Goal: Ask a question

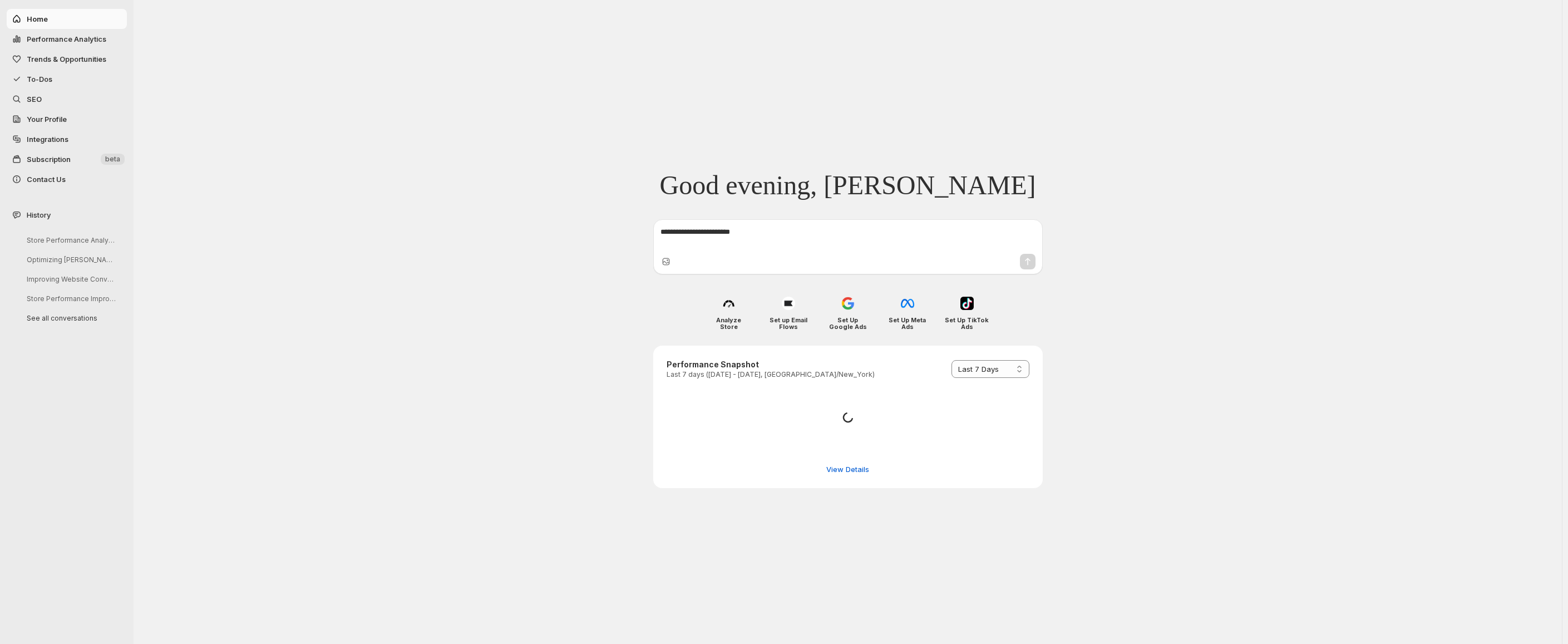
select select "*********"
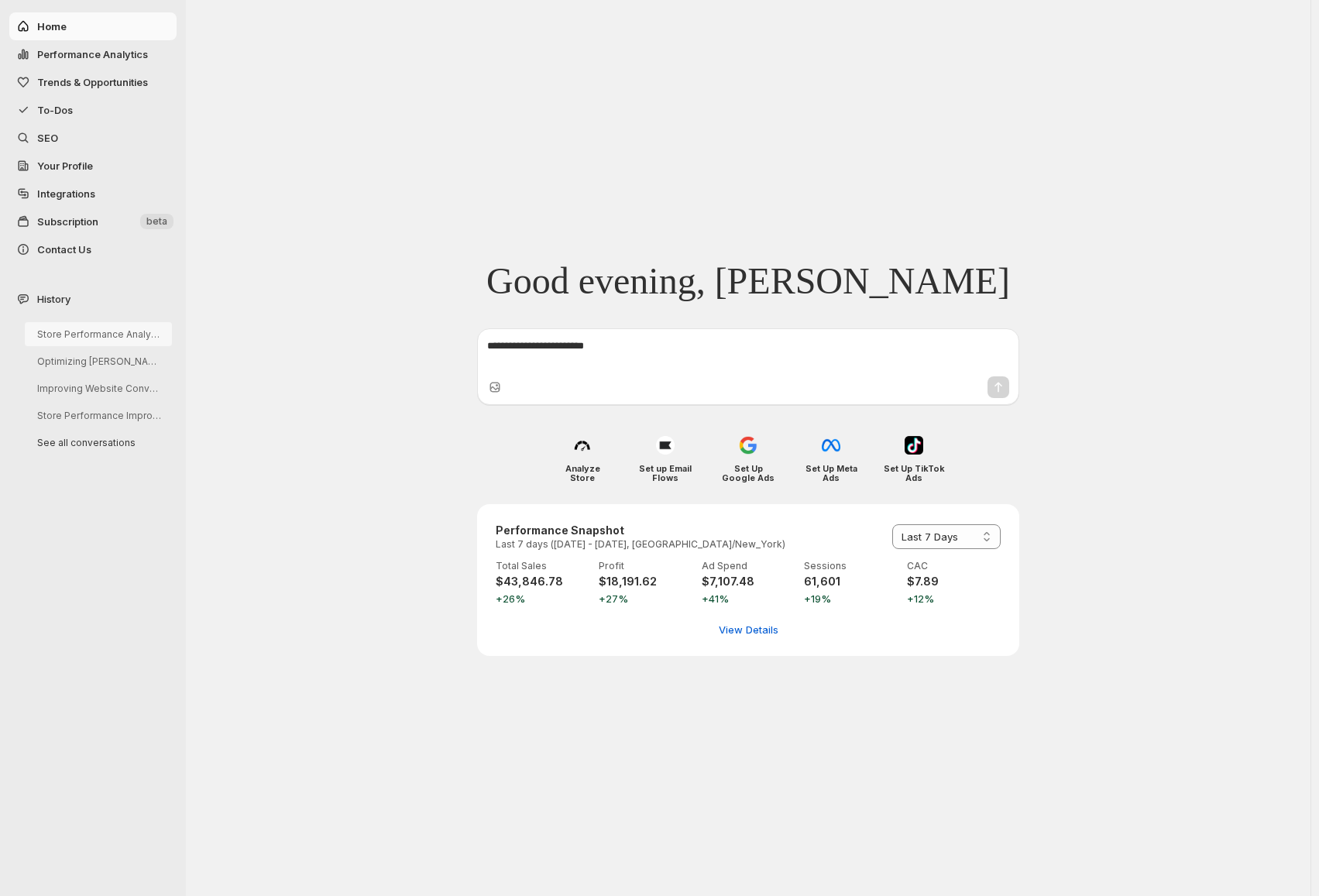
click at [57, 340] on button "Store Performance Analysis and Recommendations" at bounding box center [98, 334] width 147 height 24
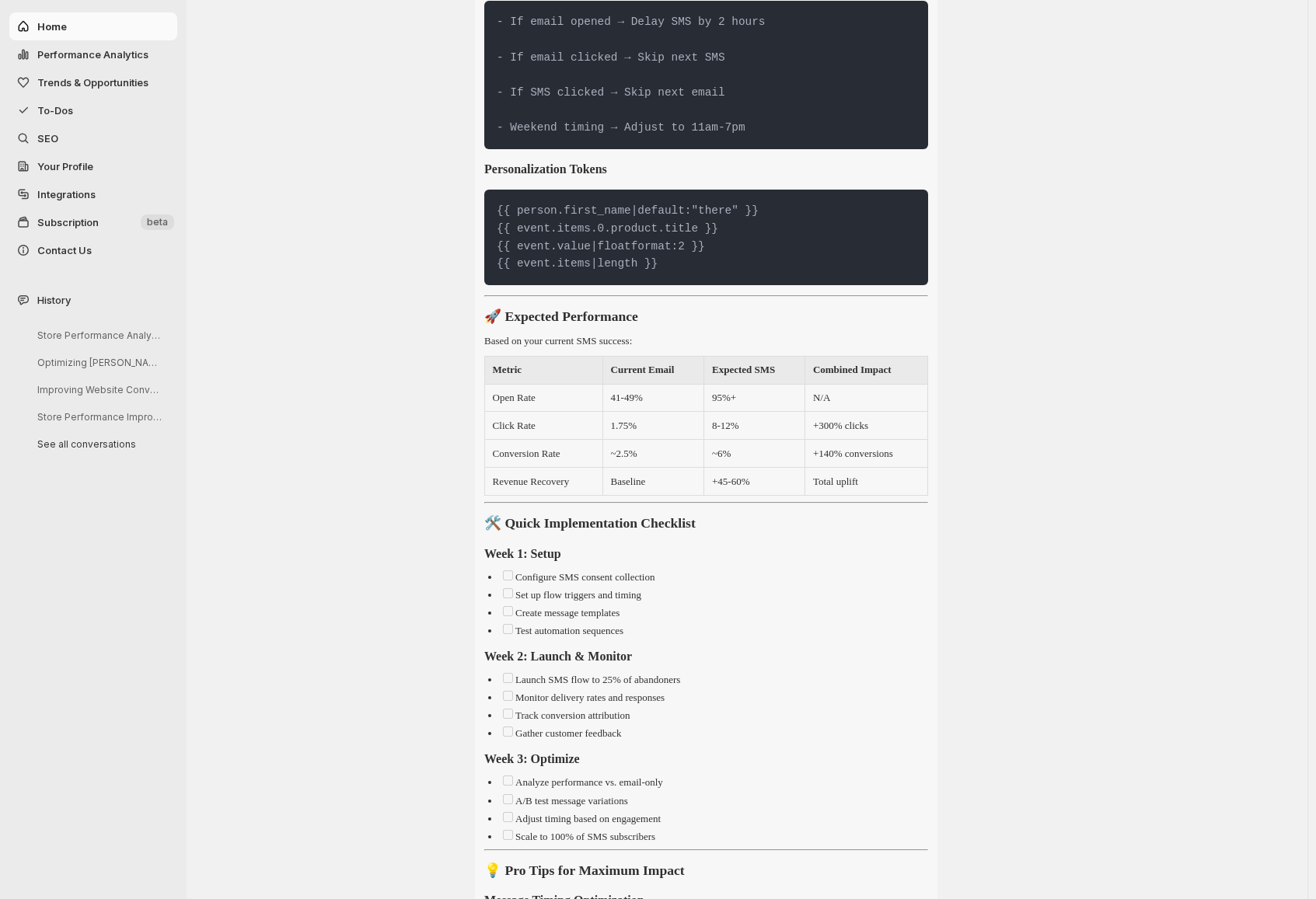
scroll to position [12696, 0]
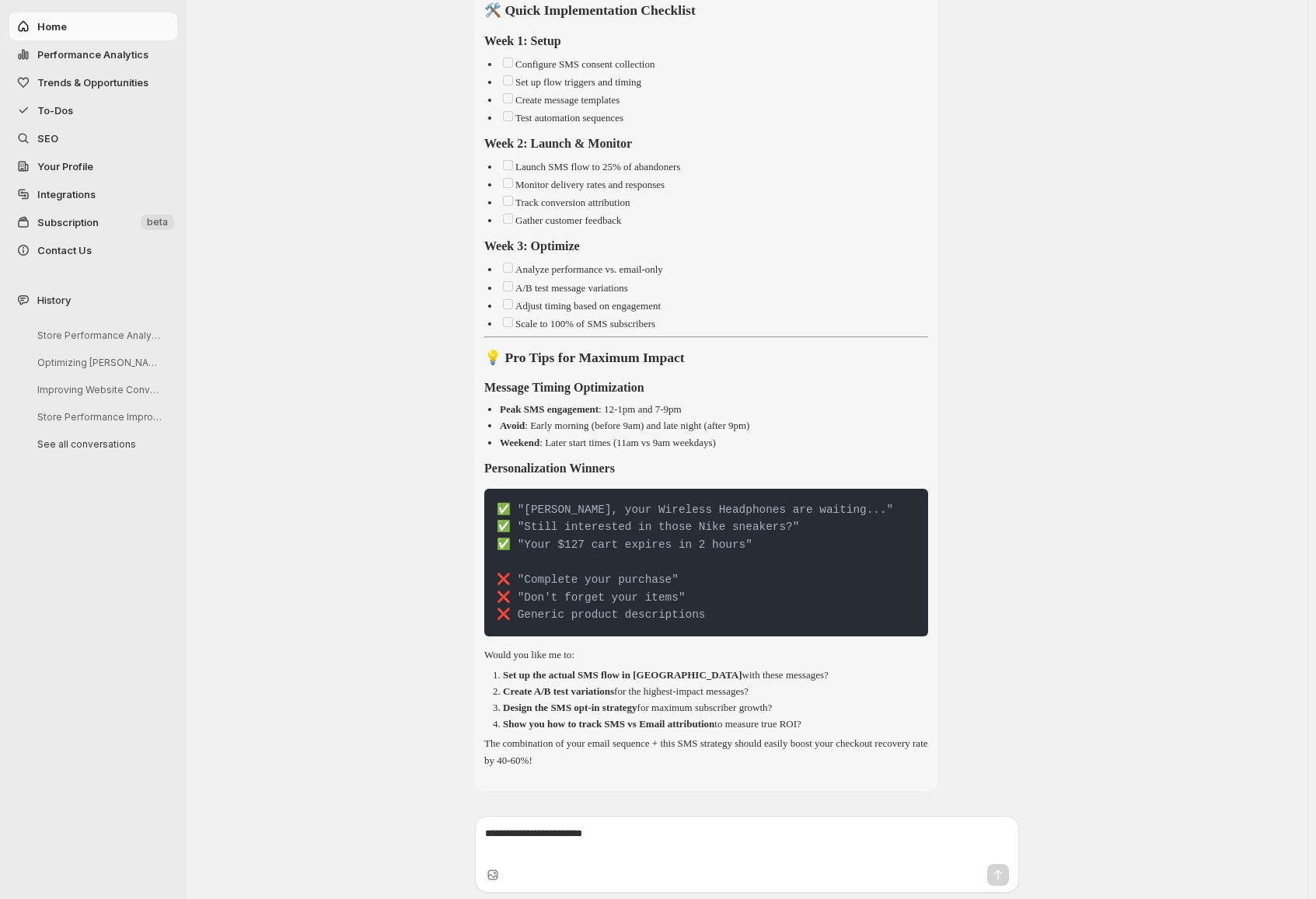
click at [611, 851] on textarea at bounding box center [746, 841] width 524 height 31
paste textarea "**********"
type textarea "**********"
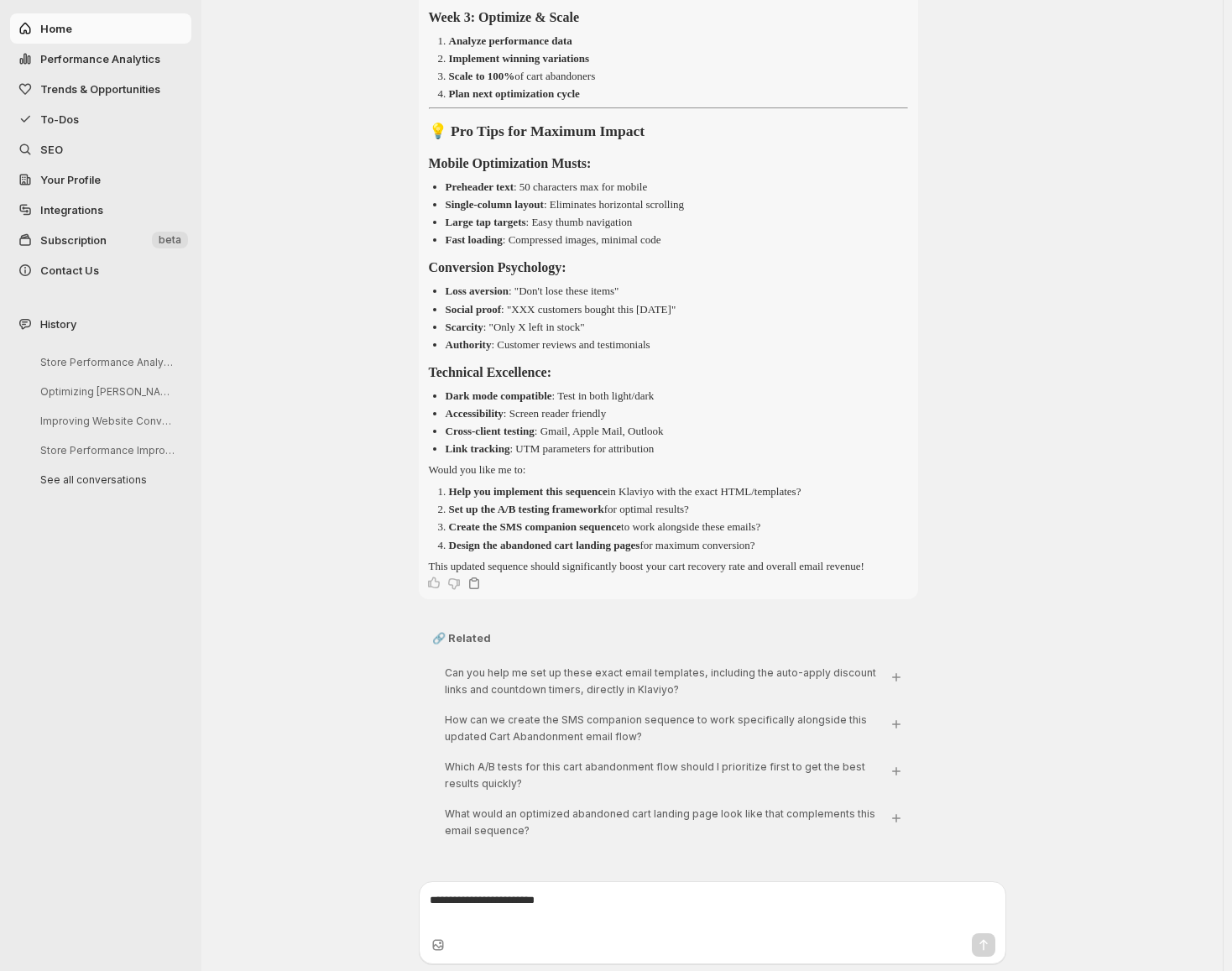
scroll to position [19534, 0]
click at [581, 923] on textarea at bounding box center [712, 909] width 566 height 34
type textarea "**********"
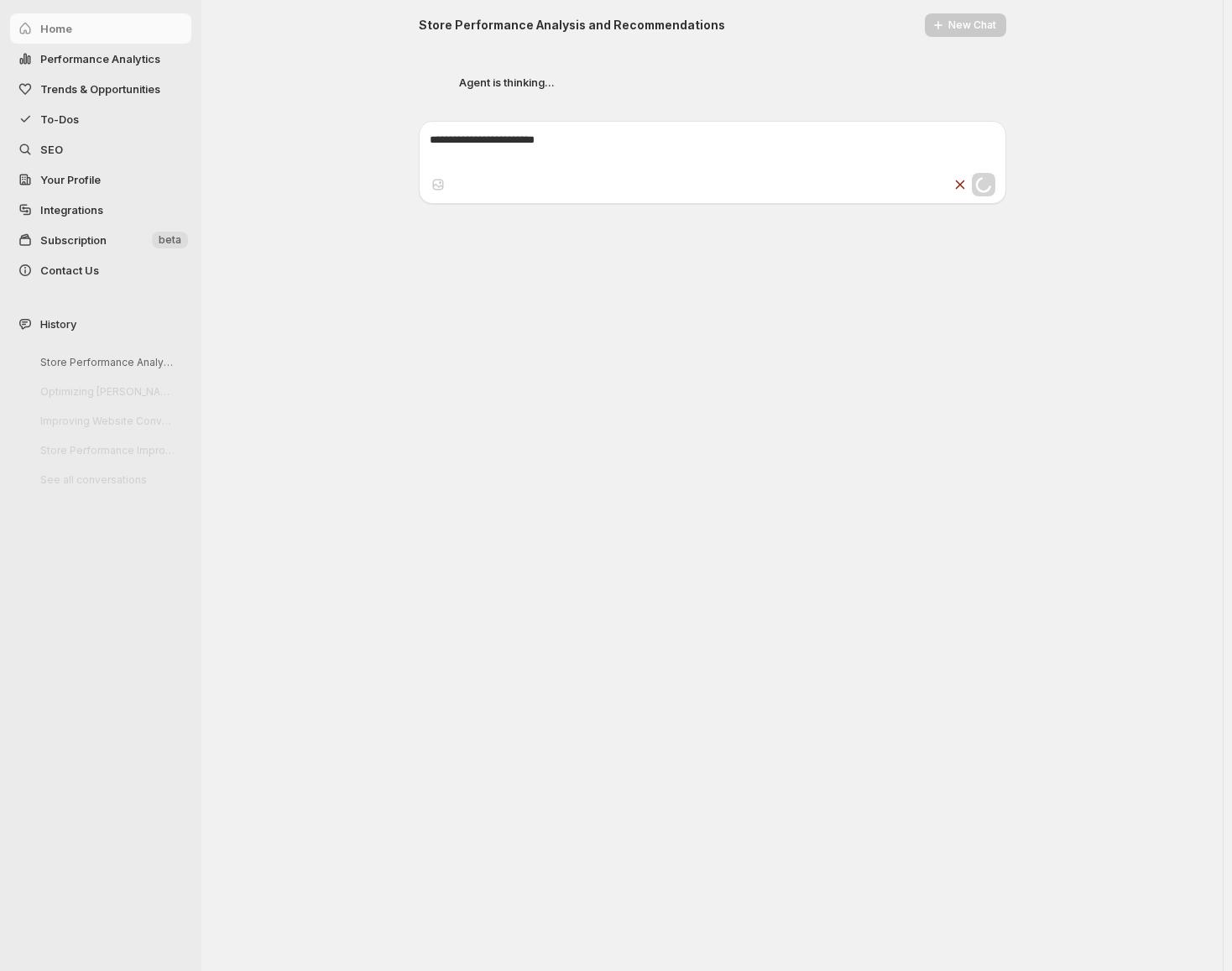
scroll to position [20403, 0]
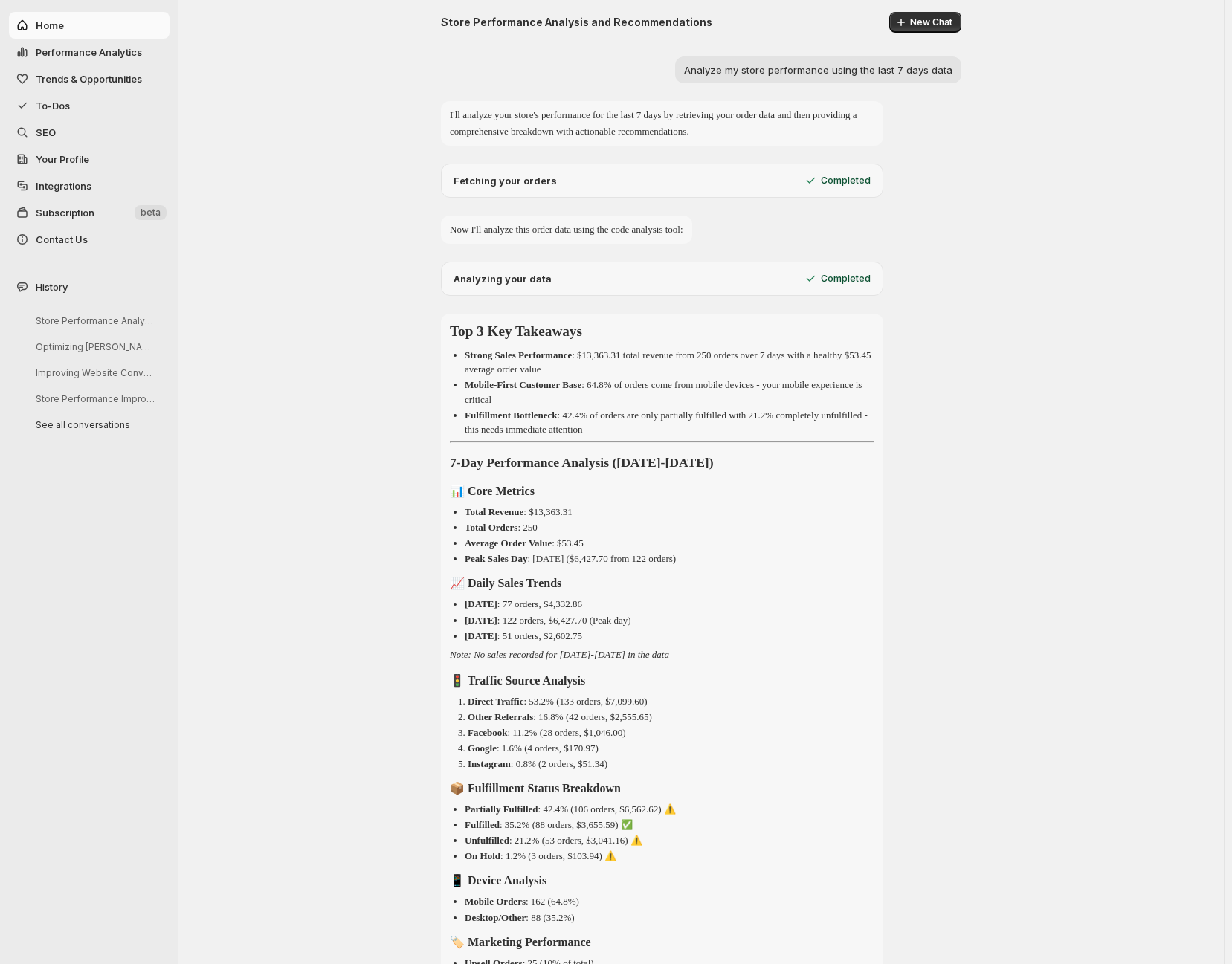
scroll to position [18316, 0]
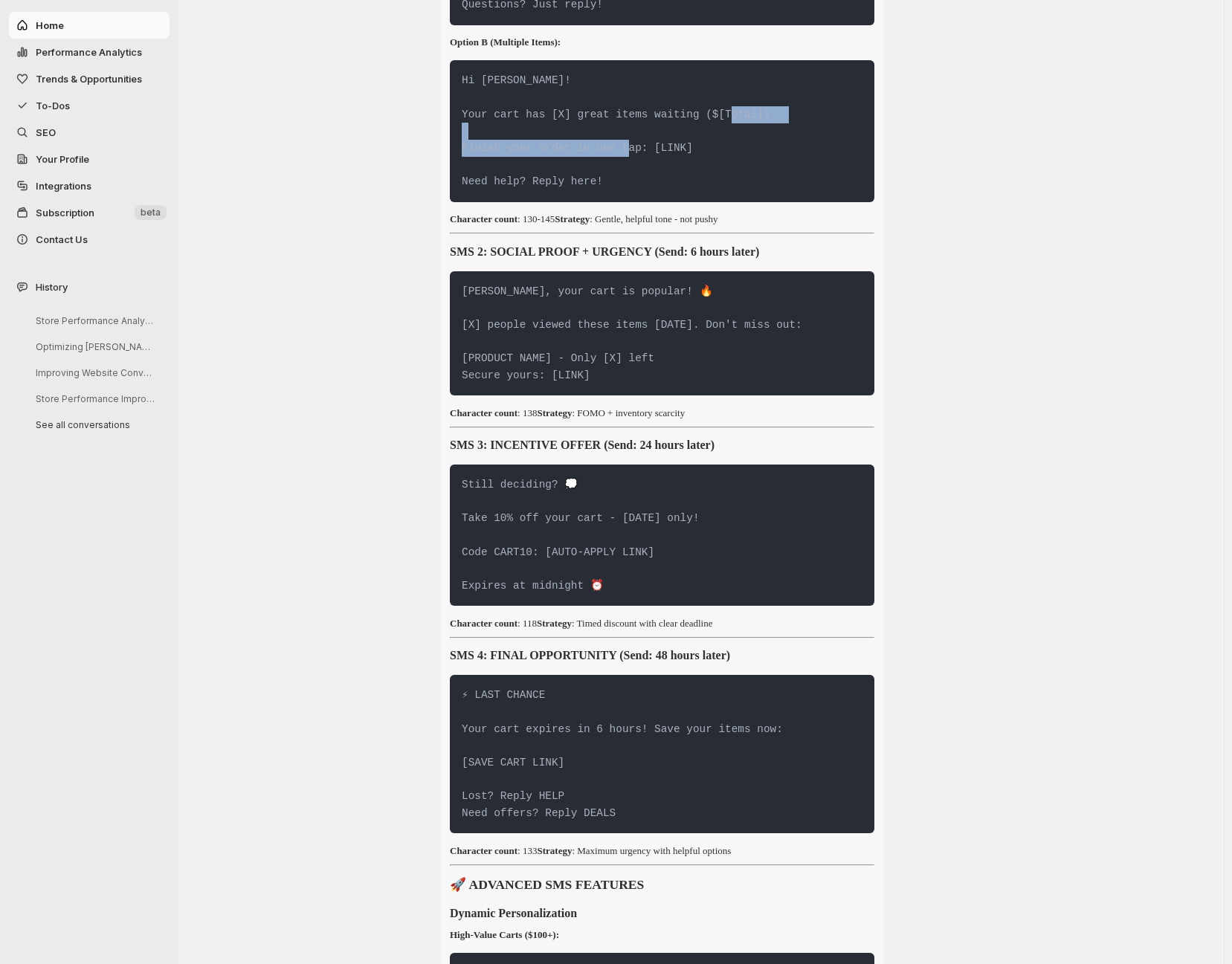
drag, startPoint x: 688, startPoint y: 530, endPoint x: 463, endPoint y: 538, distance: 225.1
click at [463, 202] on pre "Hi [PERSON_NAME]! Your cart has [X] great items waiting ($[Total]). Finish your…" at bounding box center [662, 131] width 424 height 141
copy code "Finish your order in one tap: [LINK]"
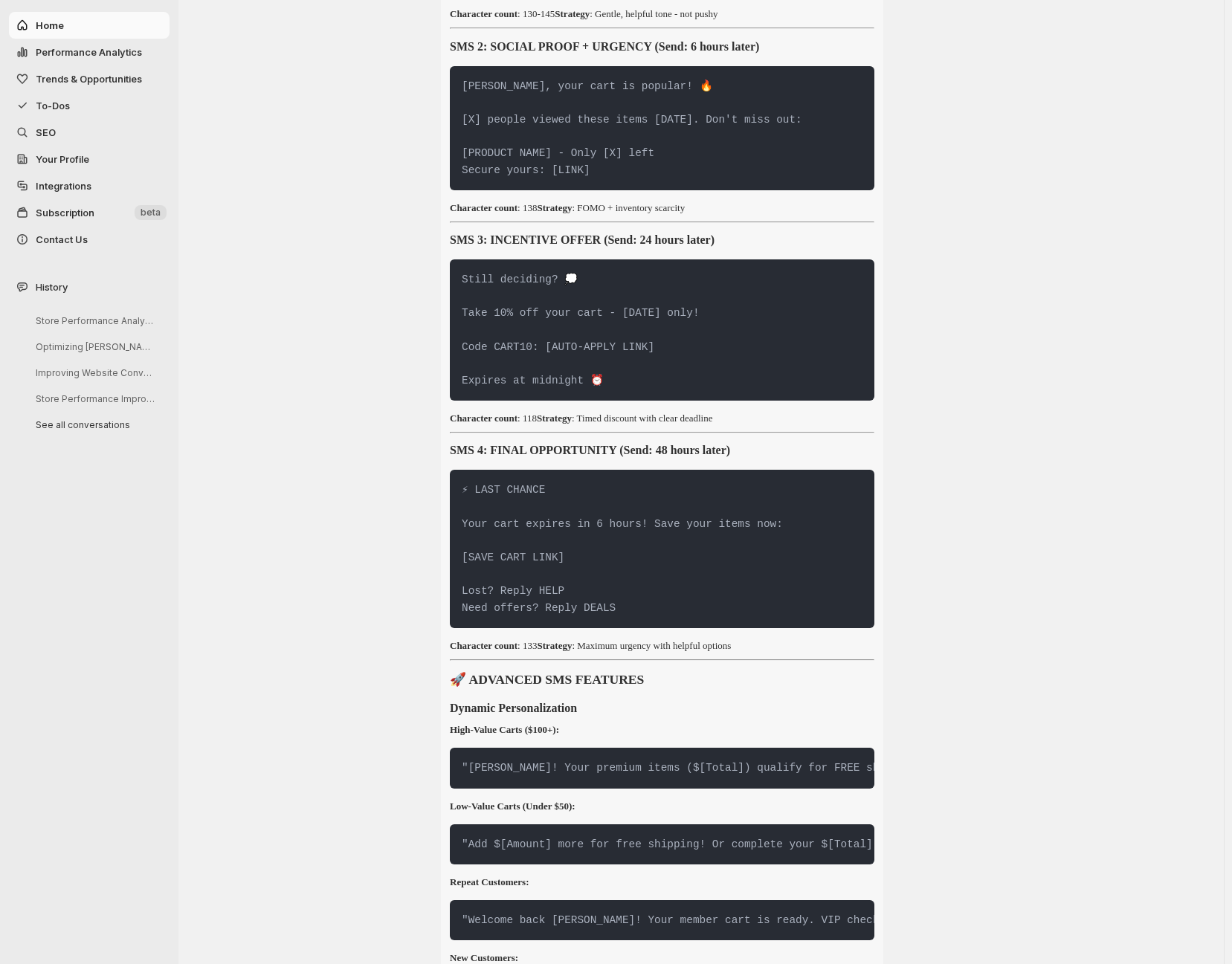
scroll to position [18522, 0]
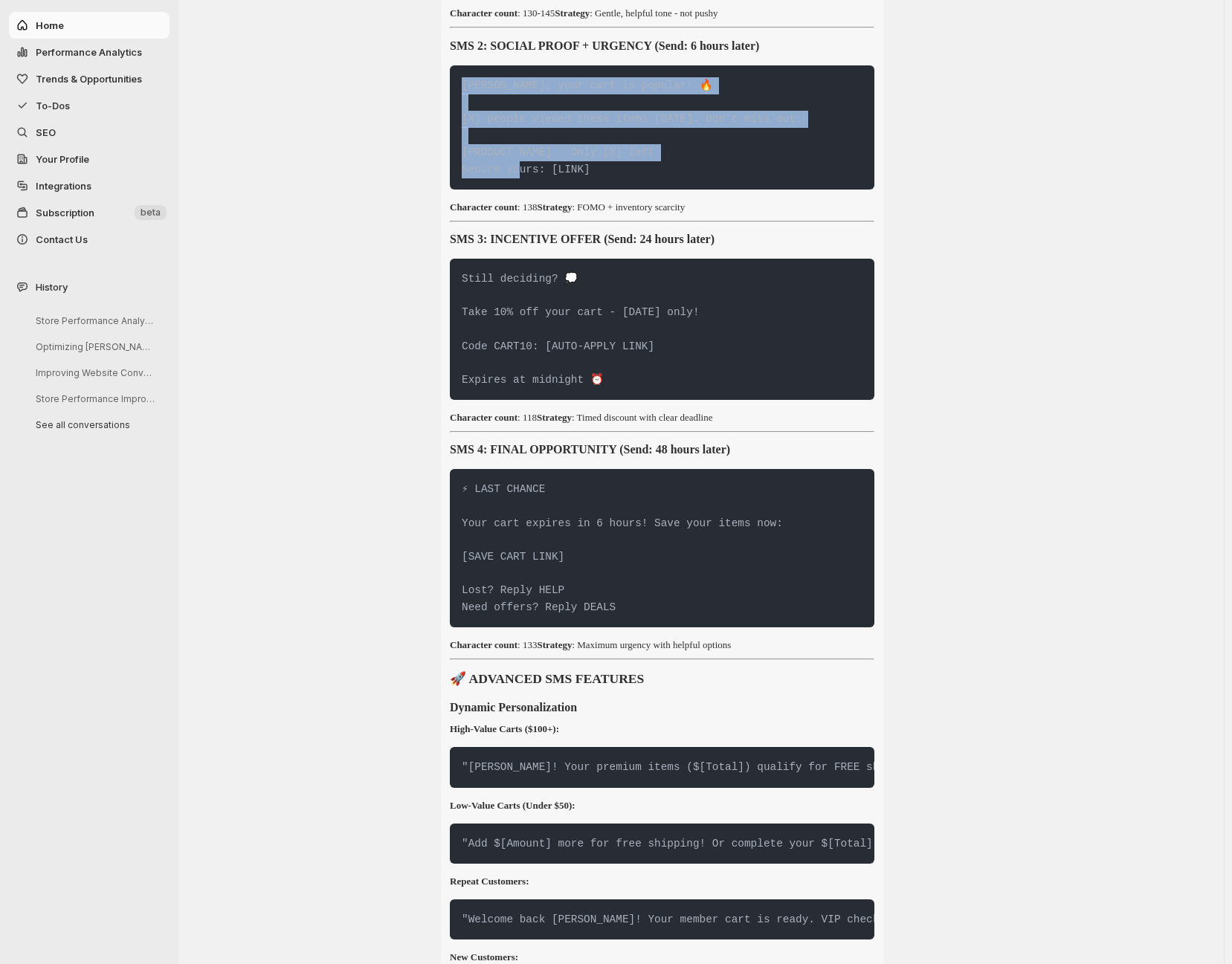
drag, startPoint x: 586, startPoint y: 563, endPoint x: 464, endPoint y: 471, distance: 152.8
click at [464, 190] on pre "[PERSON_NAME], your cart is popular! 🔥 [X] people viewed these items [DATE]. Do…" at bounding box center [662, 128] width 424 height 125
copy code "[PERSON_NAME], your cart is popular! 🔥 [X] people viewed these items [DATE]. Do…"
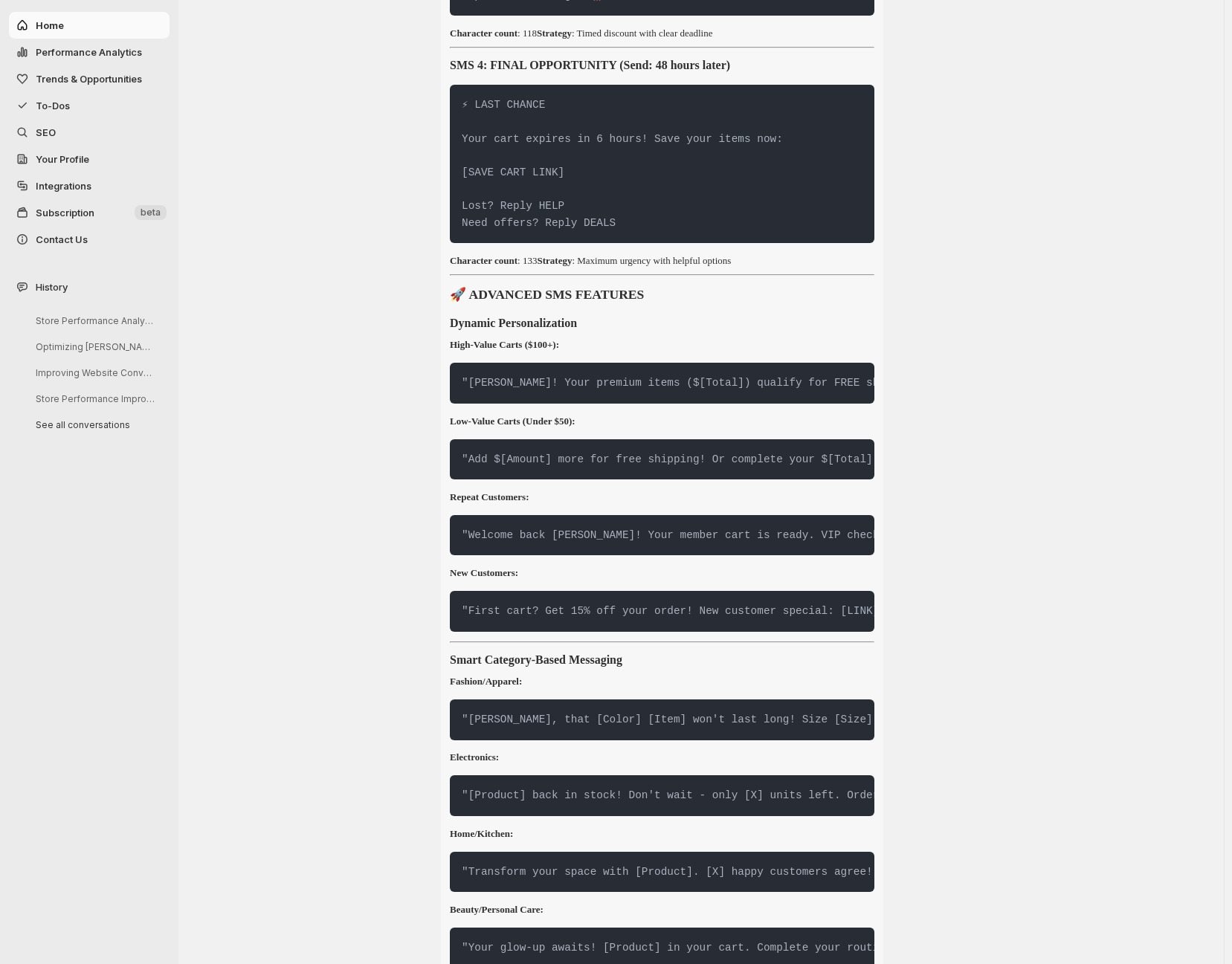
scroll to position [18905, 0]
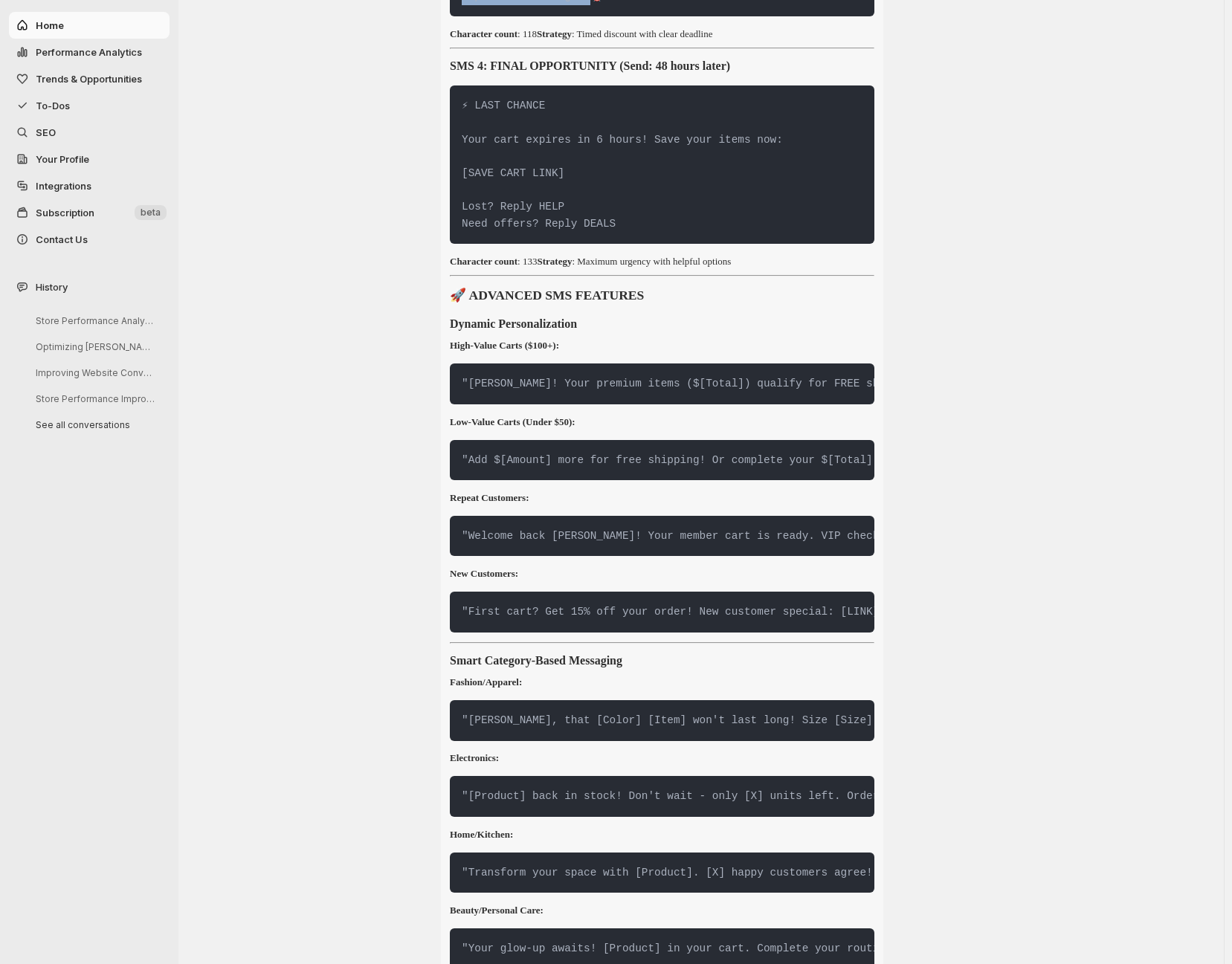
drag, startPoint x: 615, startPoint y: 395, endPoint x: 462, endPoint y: 276, distance: 193.8
copy code "Still deciding? 💭 Take 10% off your cart - [DATE] only! Code CART10: [AUTO-APPL…"
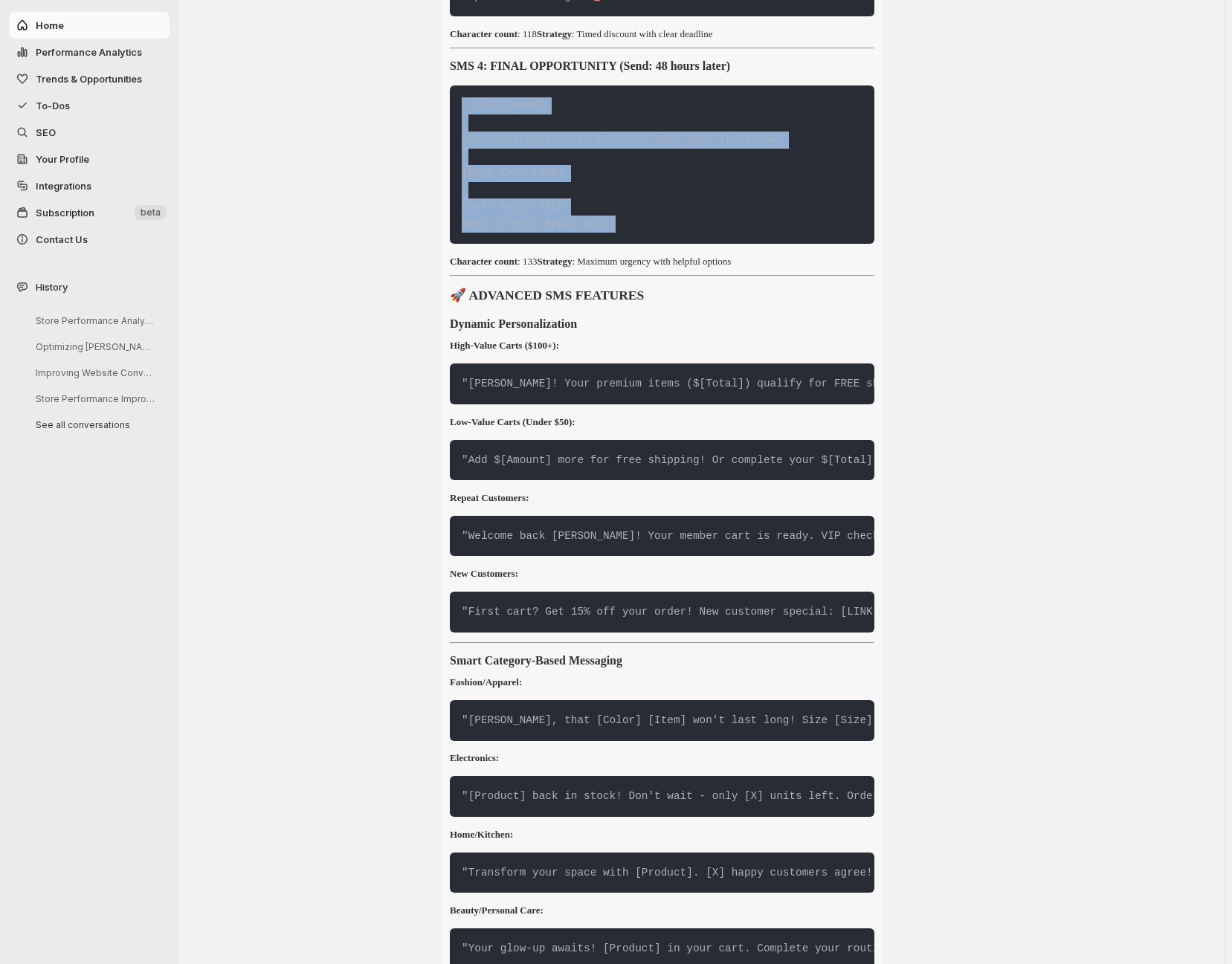
drag, startPoint x: 655, startPoint y: 623, endPoint x: 465, endPoint y: 498, distance: 227.4
click at [465, 244] on pre "⚡ LAST CHANCE Your cart expires in 6 hours! Save your items now: [SAVE CART LIN…" at bounding box center [662, 164] width 424 height 158
copy code "⚡ LAST CHANCE Your cart expires in 6 hours! Save your items now: [SAVE CART LIN…"
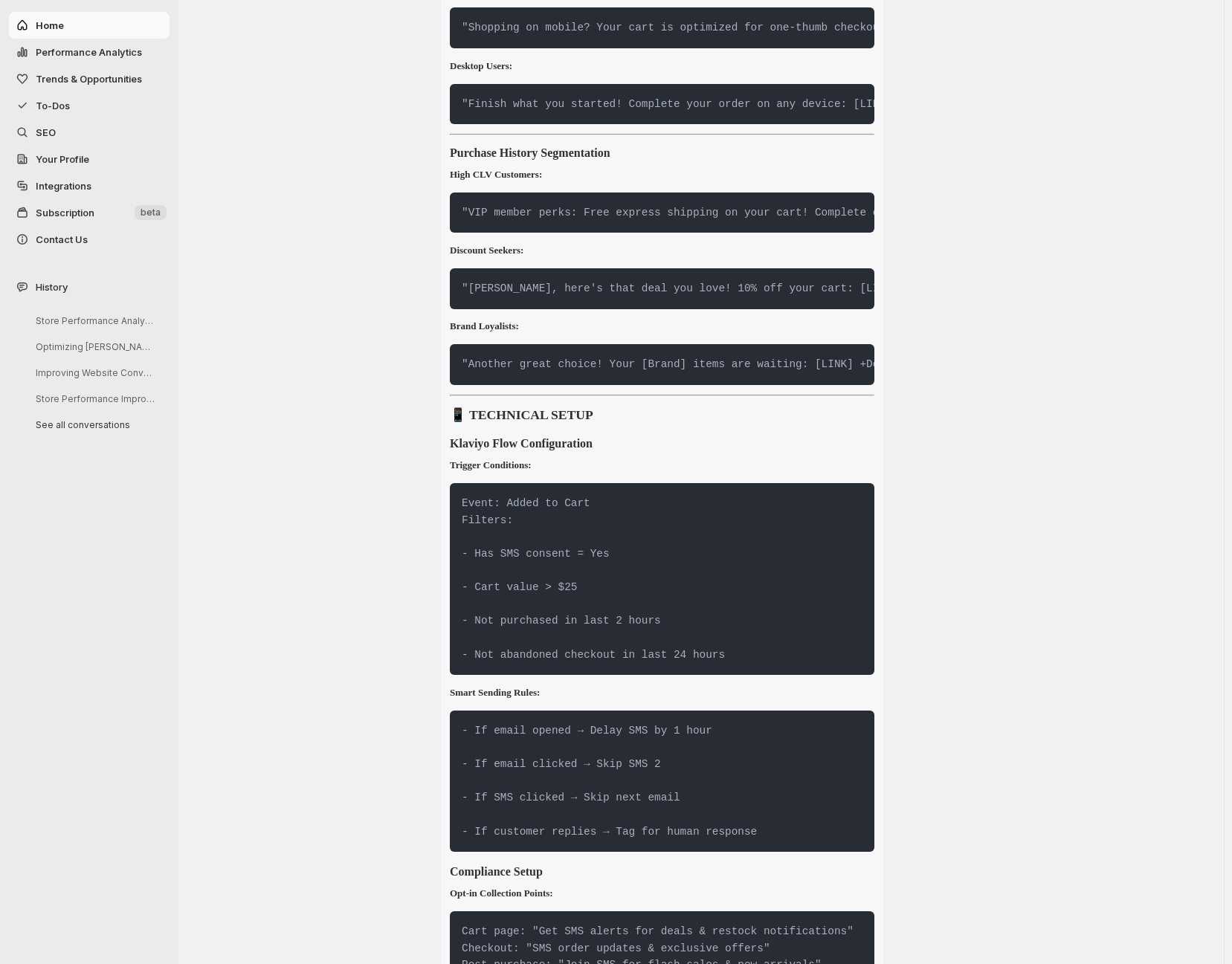
scroll to position [20467, 0]
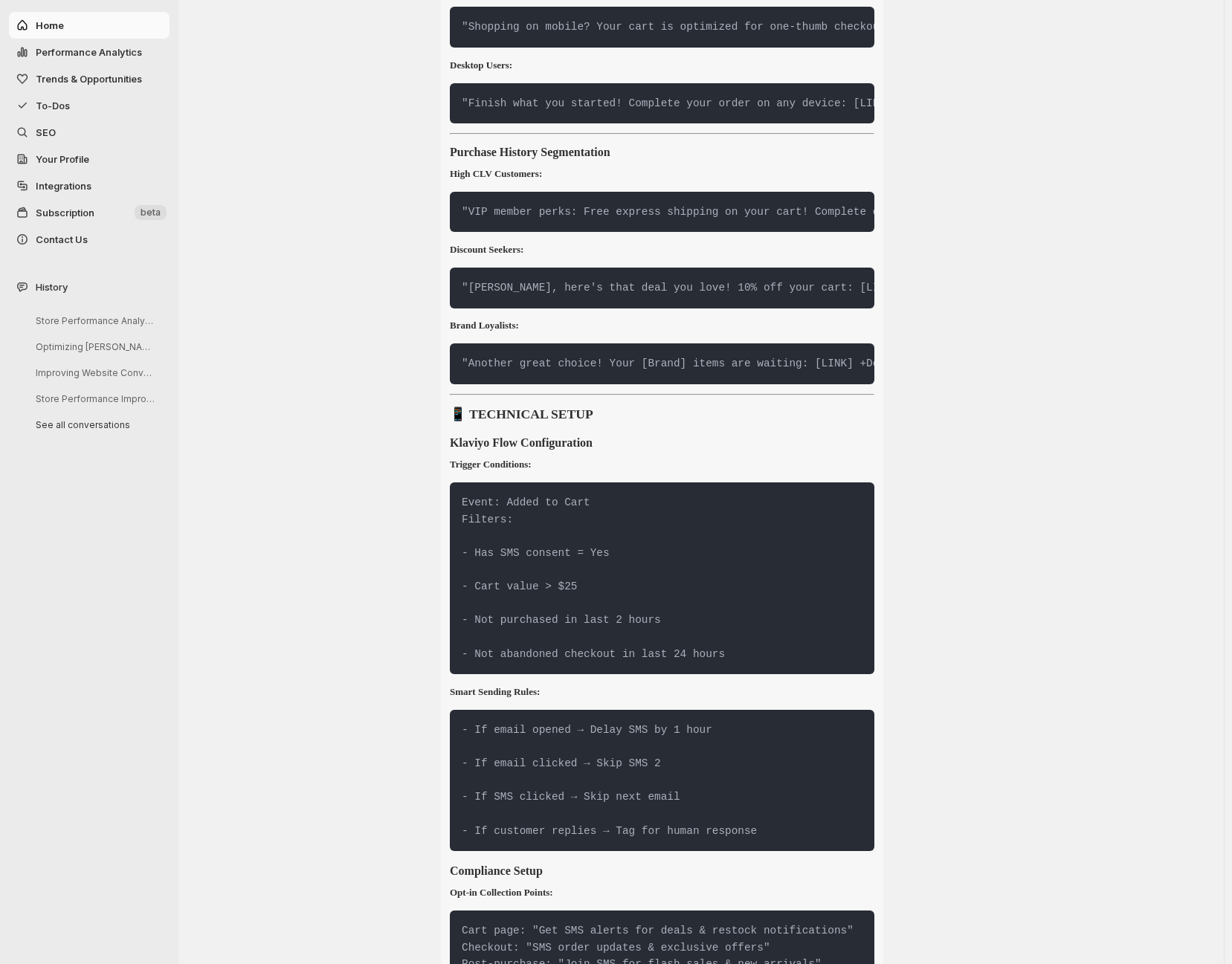
click at [489, 33] on code ""Shopping on mobile? Your cart is optimized for one-thumb checkout: [LINK]"" at bounding box center [703, 27] width 481 height 12
drag, startPoint x: 489, startPoint y: 523, endPoint x: 867, endPoint y: 526, distance: 378.0
click at [867, 48] on pre ""Shopping on mobile? Your cart is optimized for one-thumb checkout: [LINK]"" at bounding box center [662, 27] width 424 height 41
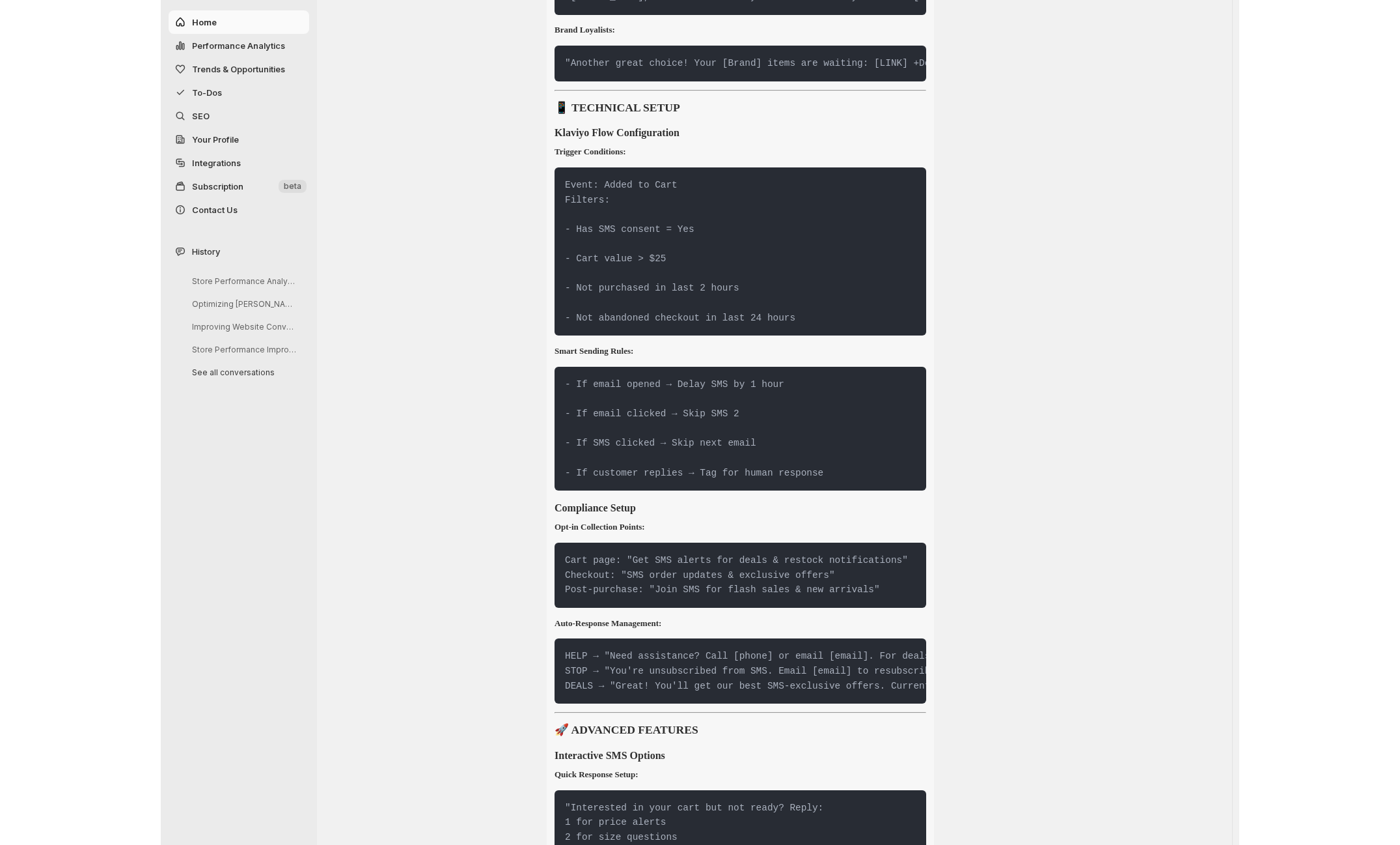
scroll to position [18195, 0]
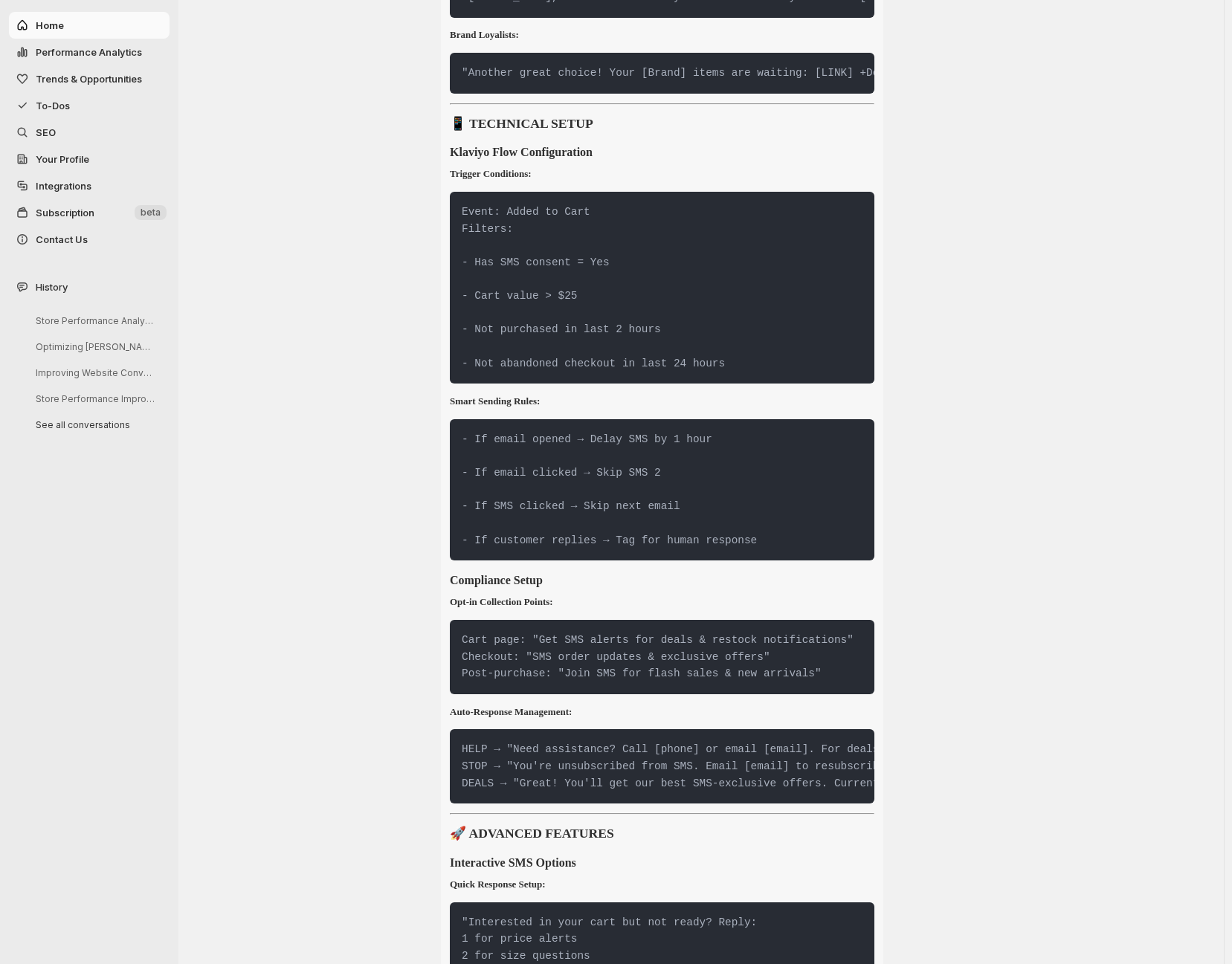
copy div "Shopping on mobile? Your cart is optimized for one-thumb checkout: [LINK]""
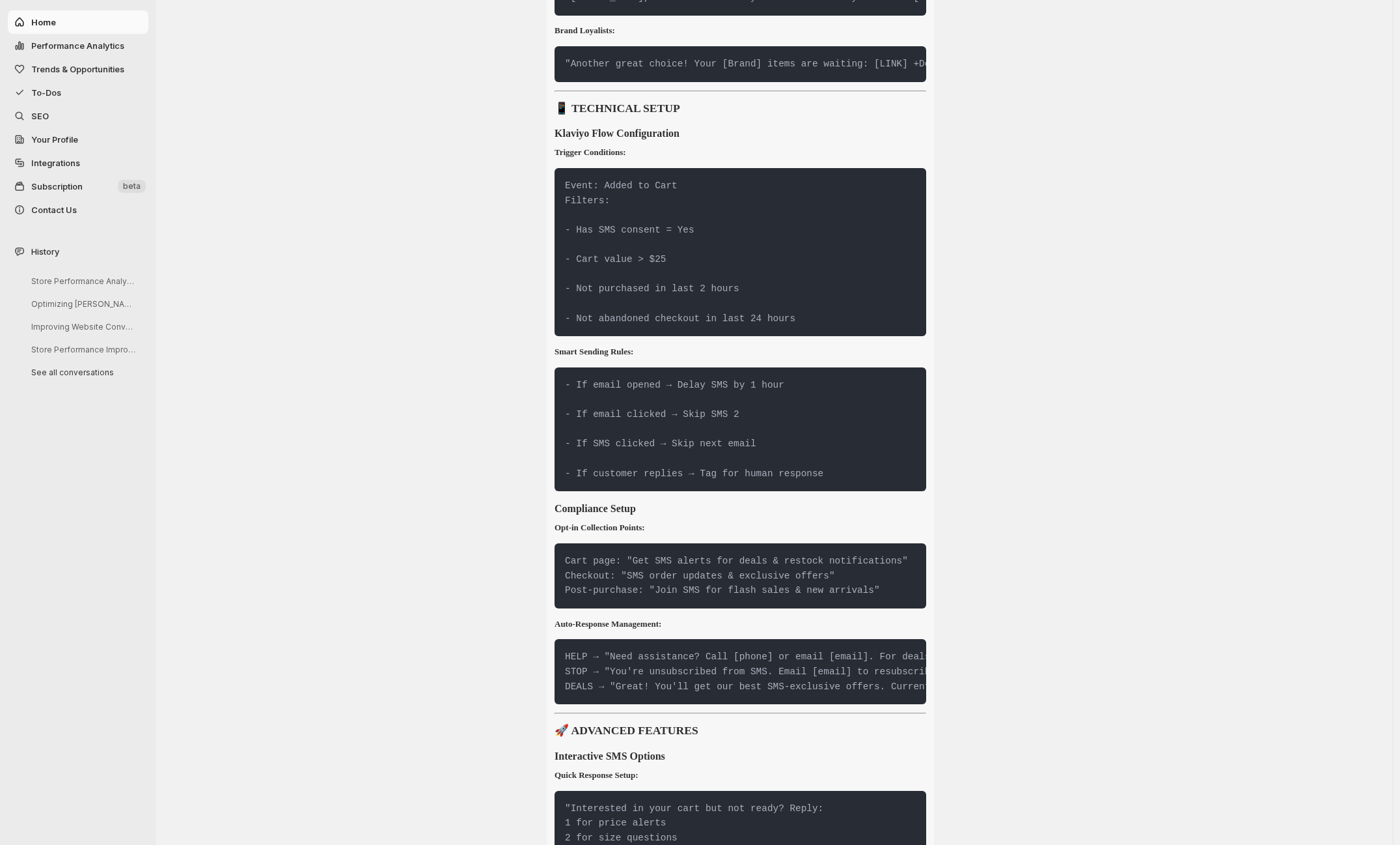
click at [86, 43] on span "Performance Analytics" at bounding box center [78, 46] width 93 height 11
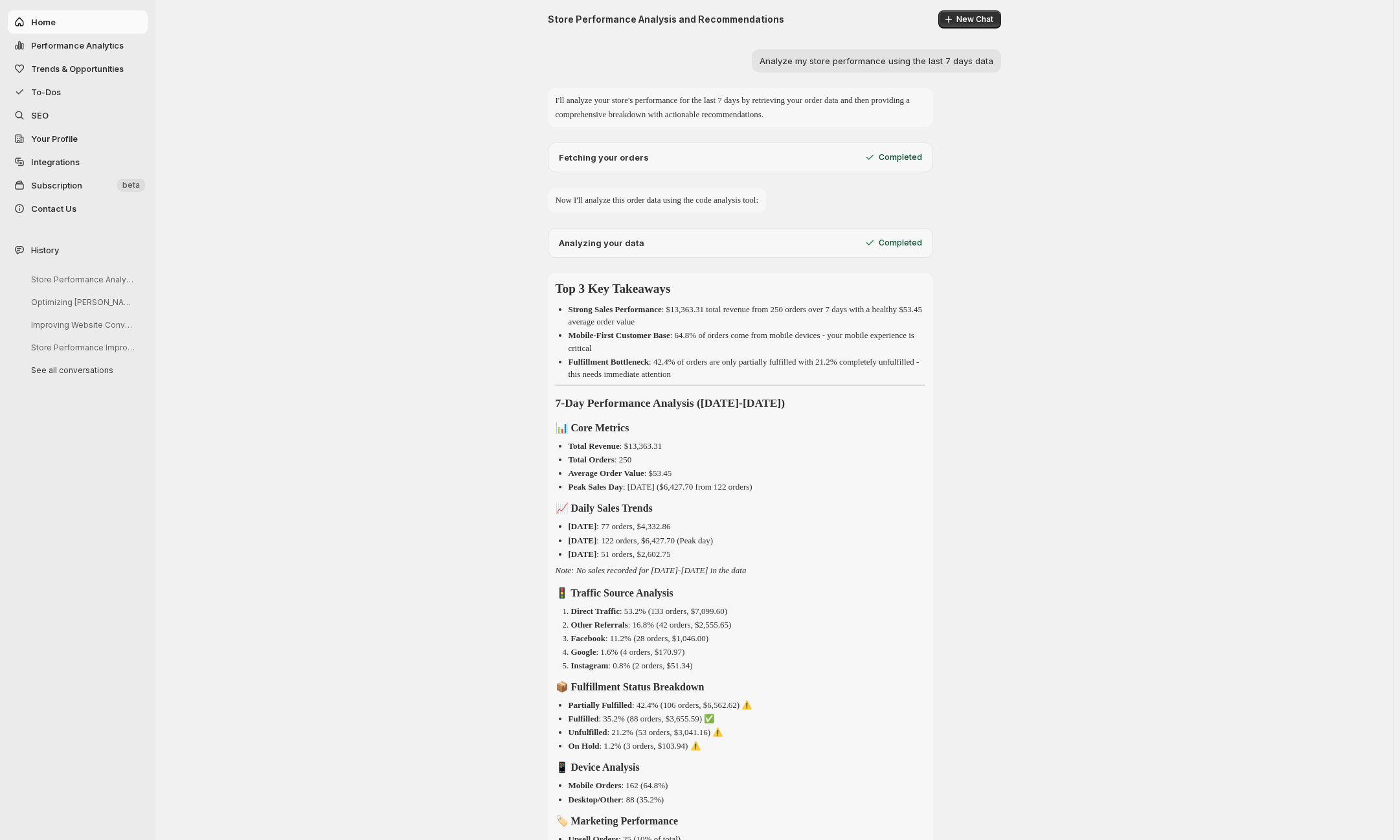
select select "**********"
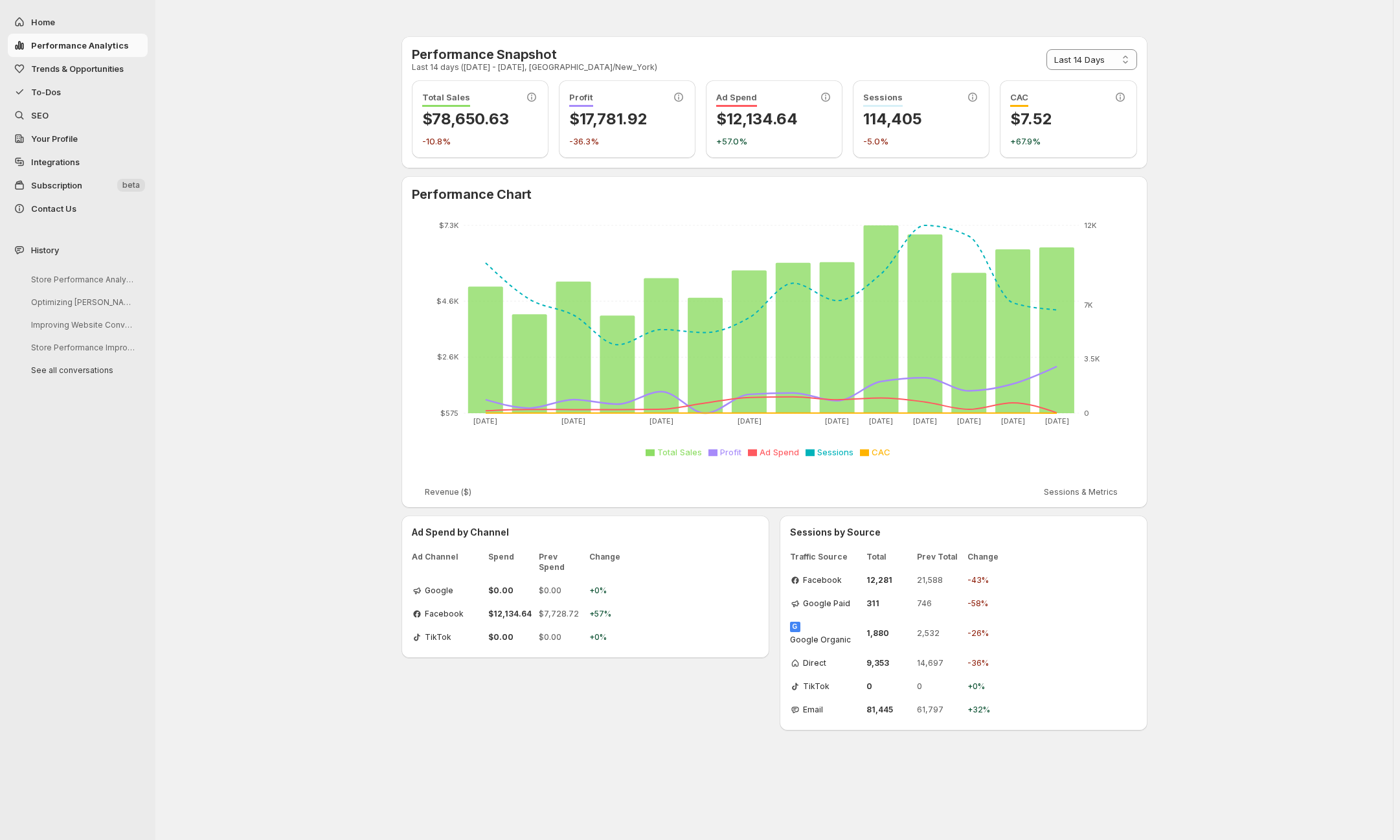
click at [89, 66] on span "Trends & Opportunities" at bounding box center [77, 69] width 93 height 11
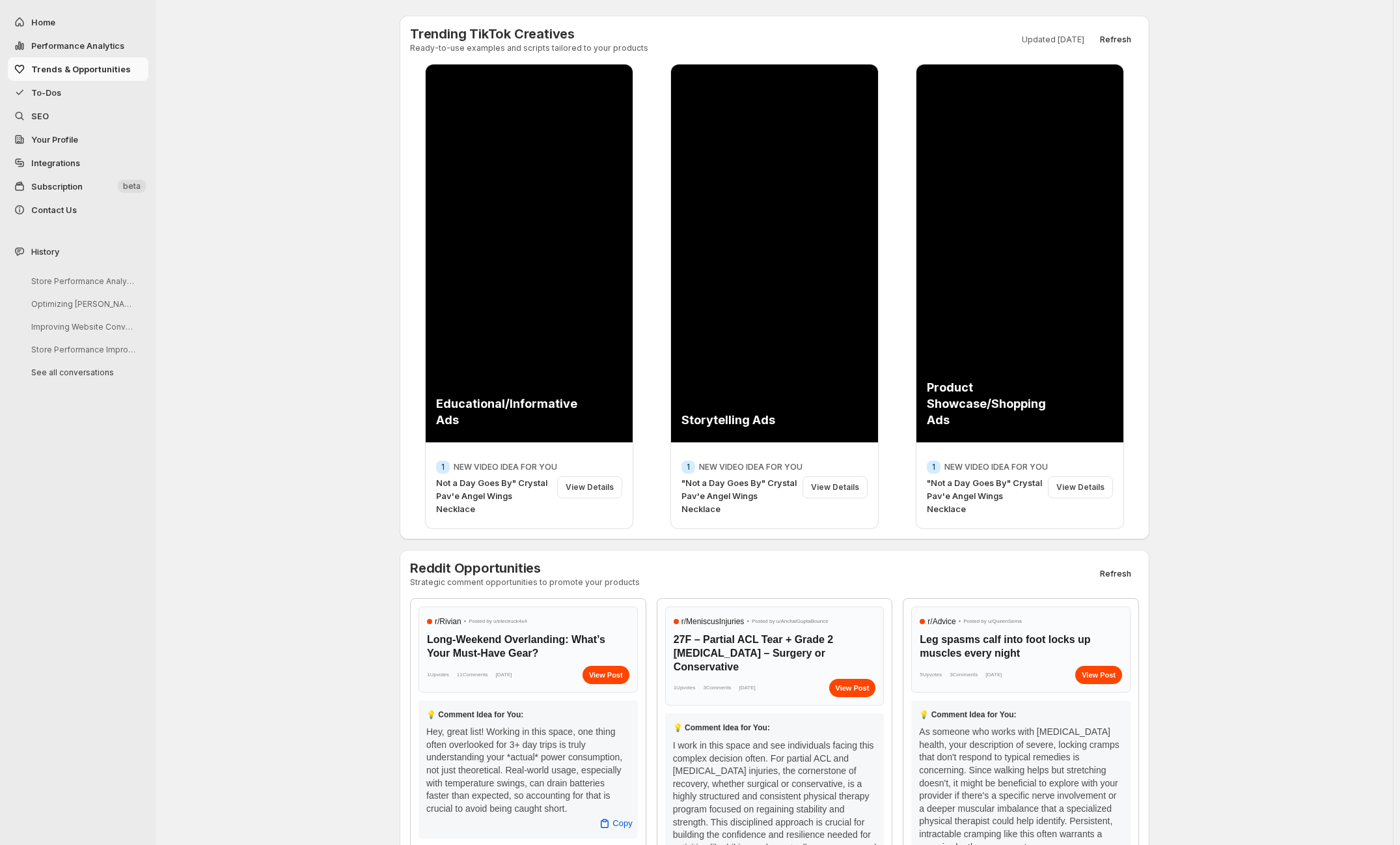
click at [73, 90] on span "To-Dos" at bounding box center [88, 93] width 115 height 13
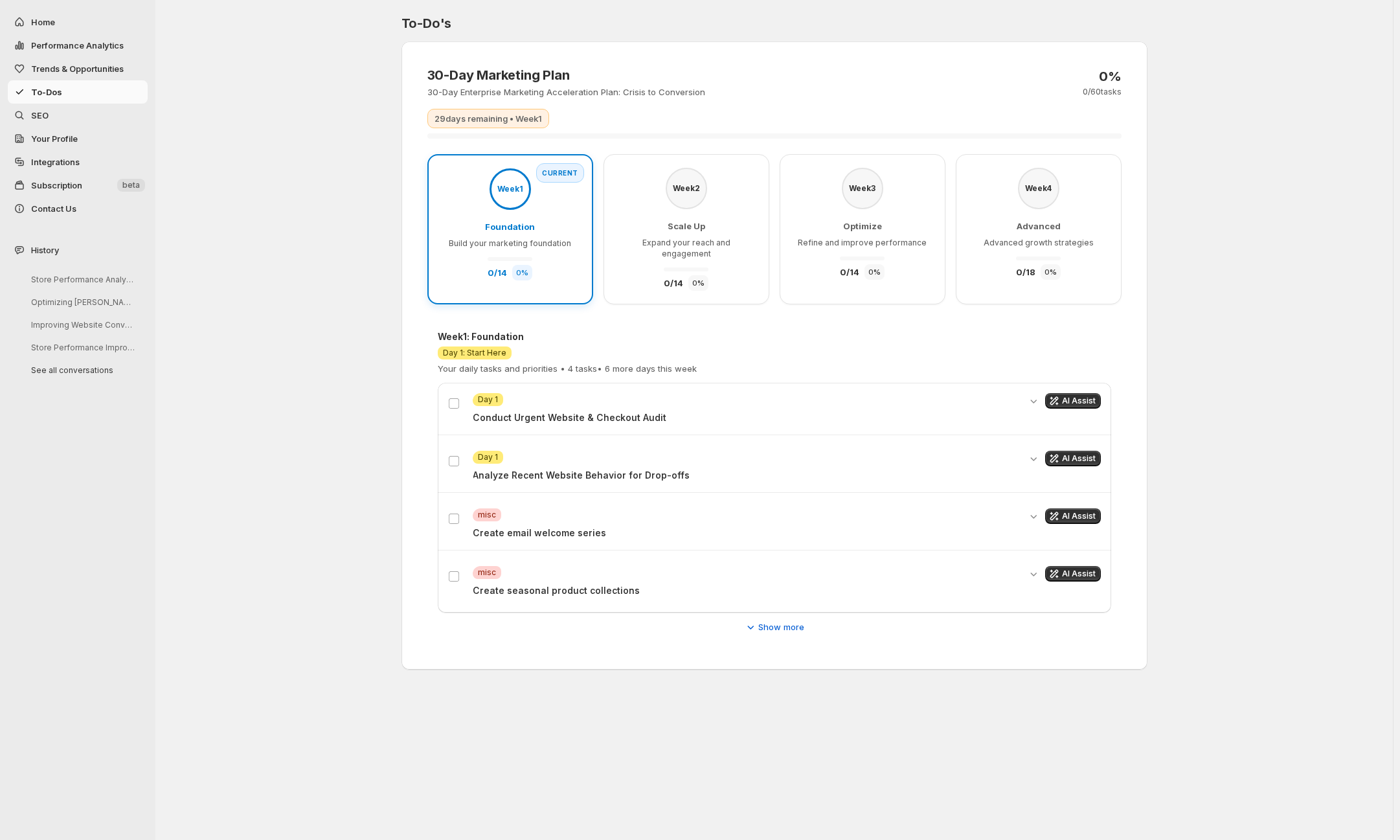
click at [77, 154] on link "Integrations" at bounding box center [77, 161] width 140 height 23
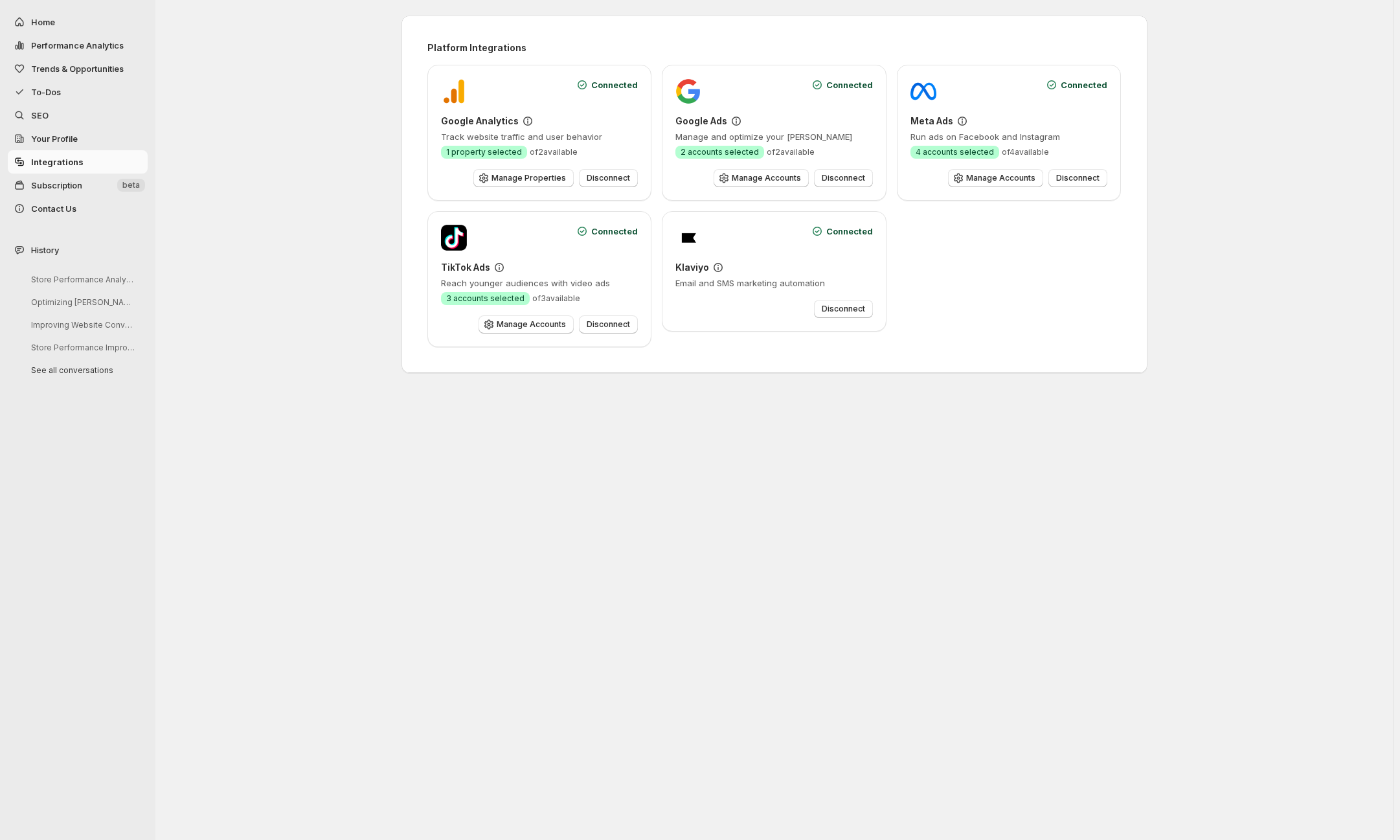
click at [76, 184] on span "Subscription" at bounding box center [57, 185] width 51 height 11
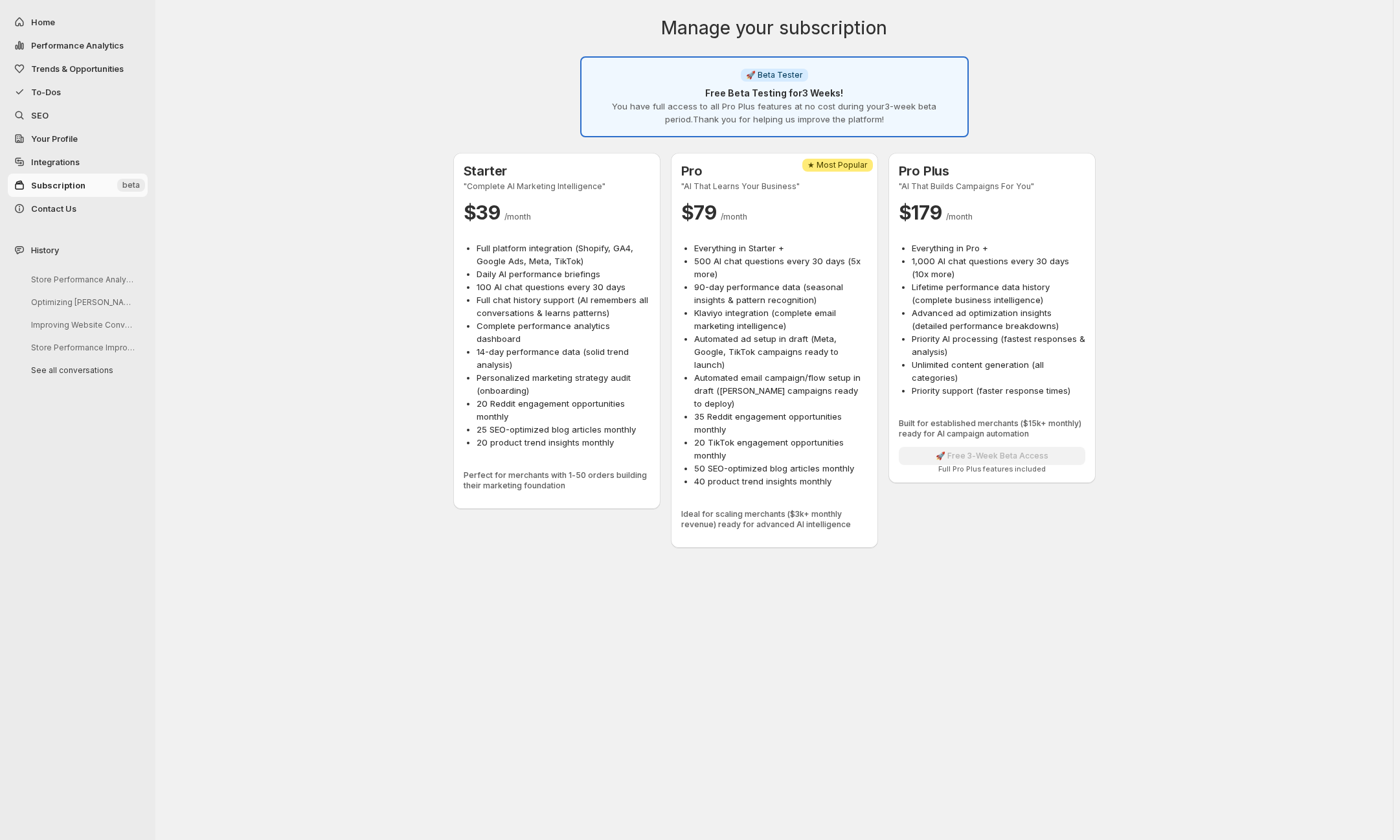
click at [33, 208] on span "Contact Us" at bounding box center [54, 208] width 45 height 11
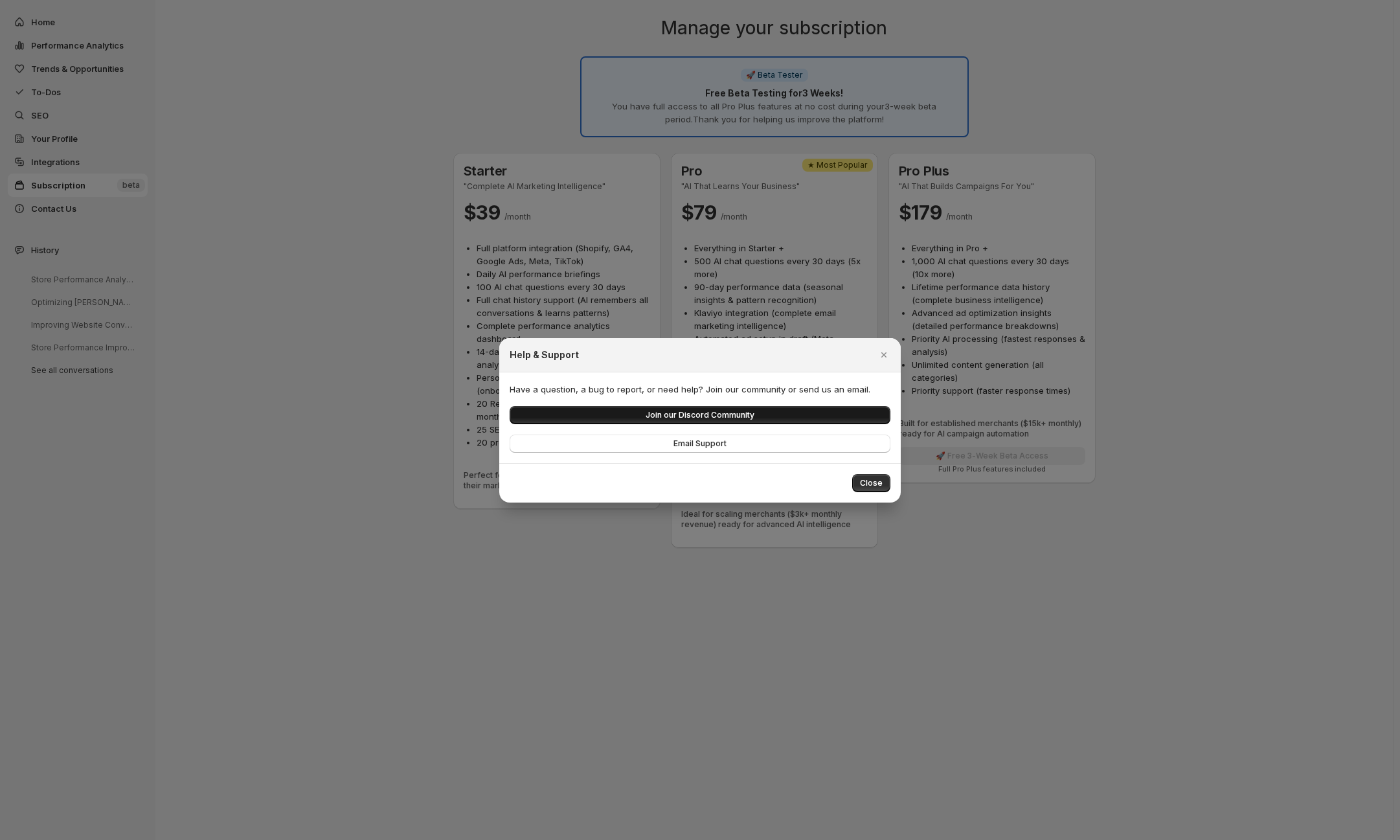
drag, startPoint x: 870, startPoint y: 479, endPoint x: 789, endPoint y: 405, distance: 109.7
click at [817, 411] on div "Help & Support Have a question, a bug to report, or need help? Join our communi…" at bounding box center [700, 420] width 402 height 164
click at [788, 406] on link "Join our Discord Community" at bounding box center [700, 415] width 381 height 18
